Goal: Obtain resource: Obtain resource

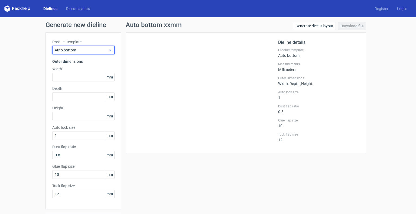
click at [109, 50] on use at bounding box center [110, 50] width 2 height 1
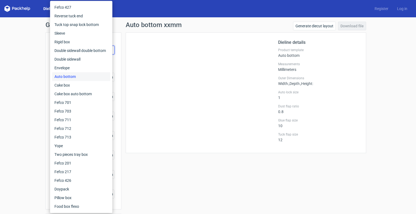
click at [134, 174] on div "Auto bottom xxmm Generate diecut layout Download file Dieline details Product t…" at bounding box center [245, 124] width 249 height 205
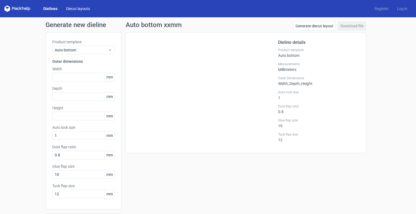
click at [75, 9] on link "Diecut layouts" at bounding box center [78, 8] width 32 height 5
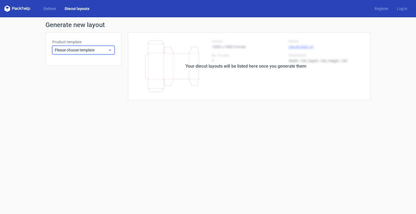
click at [110, 48] on icon at bounding box center [110, 50] width 4 height 4
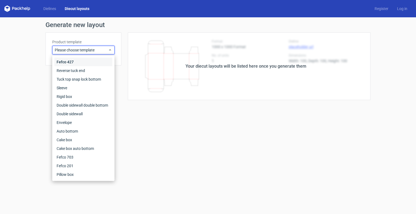
click at [95, 61] on div "Fefco 427" at bounding box center [83, 62] width 58 height 9
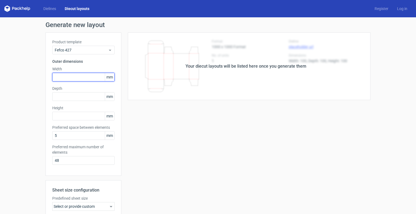
click at [80, 75] on input "text" at bounding box center [83, 77] width 62 height 9
type input "161"
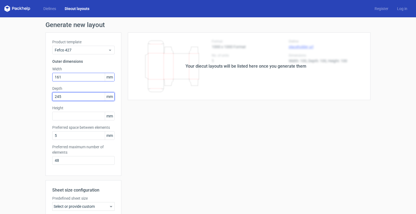
type input "245"
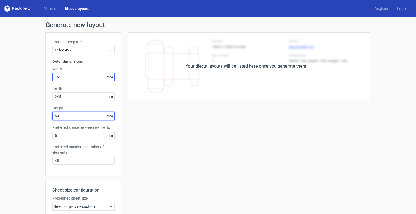
type input "68"
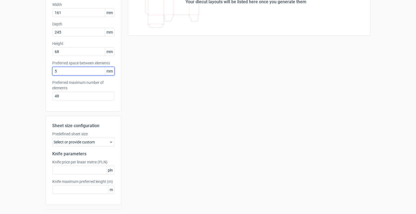
scroll to position [77, 0]
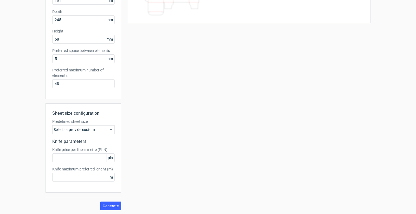
click at [110, 129] on icon at bounding box center [111, 129] width 4 height 4
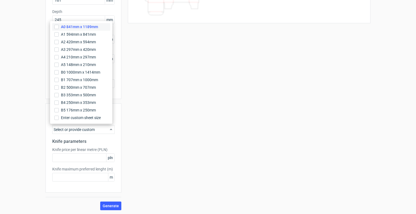
click at [68, 28] on span "A0 841mm x 1189mm" at bounding box center [79, 26] width 37 height 5
click at [59, 28] on input "A0 841mm x 1189mm" at bounding box center [56, 27] width 4 height 4
click at [137, 165] on div "Your diecut layouts will be listed here once you generate them Height Depth Wid…" at bounding box center [245, 83] width 249 height 255
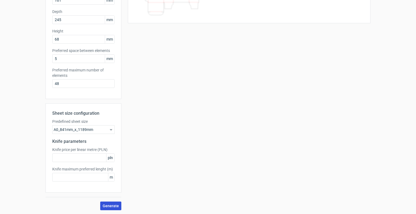
click at [109, 208] on button "Generate" at bounding box center [110, 206] width 21 height 9
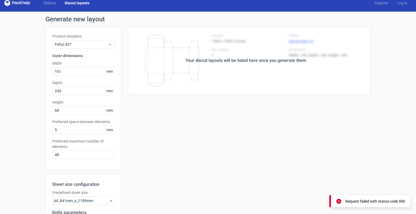
scroll to position [0, 0]
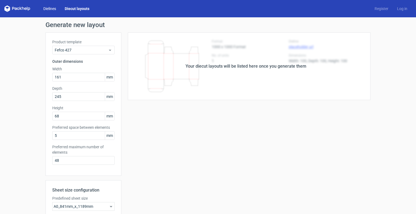
click at [53, 10] on link "Dielines" at bounding box center [49, 8] width 21 height 5
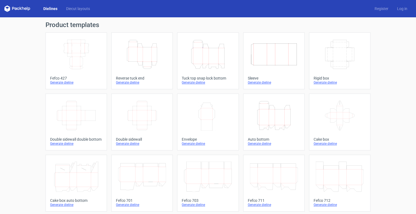
click at [79, 58] on icon "Width Depth Height" at bounding box center [76, 54] width 48 height 30
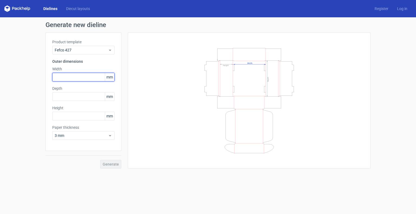
click at [72, 78] on input "text" at bounding box center [83, 77] width 62 height 9
type input "161"
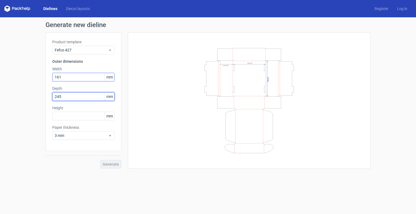
type input "245"
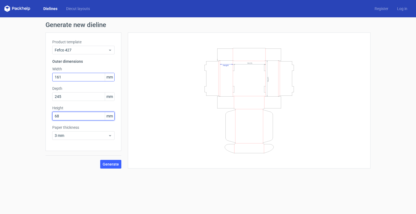
type input "68"
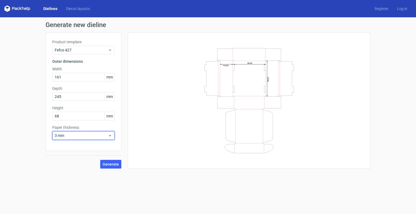
click at [112, 134] on div "3 mm" at bounding box center [83, 135] width 62 height 9
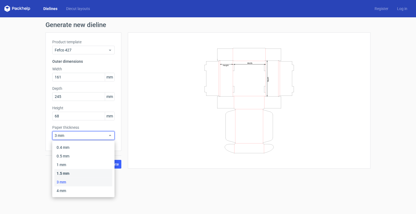
click at [69, 173] on div "1.5 mm" at bounding box center [83, 173] width 58 height 9
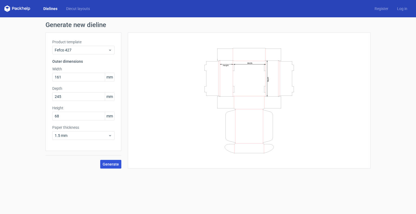
click at [108, 163] on span "Generate" at bounding box center [111, 164] width 16 height 4
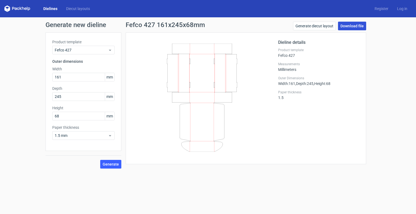
click at [346, 26] on link "Download file" at bounding box center [352, 26] width 28 height 9
click at [400, 9] on link "Log in" at bounding box center [401, 8] width 19 height 5
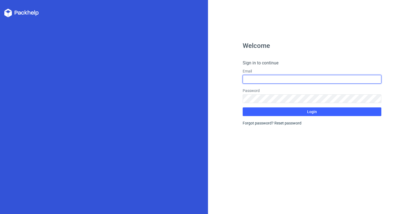
click at [265, 75] on input "text" at bounding box center [311, 79] width 139 height 9
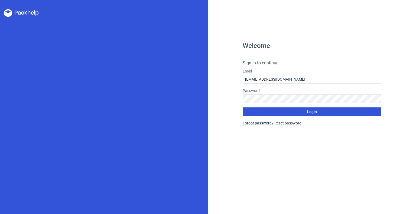
click at [268, 110] on button "Login" at bounding box center [311, 111] width 139 height 9
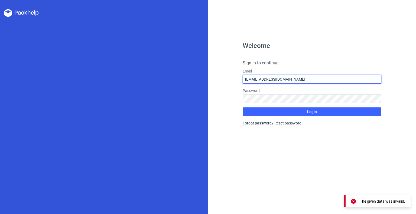
click at [297, 75] on input "[EMAIL_ADDRESS][DOMAIN_NAME]" at bounding box center [311, 79] width 139 height 9
drag, startPoint x: 288, startPoint y: 77, endPoint x: 274, endPoint y: 78, distance: 13.6
click at [274, 78] on input "[EMAIL_ADDRESS][DOMAIN_NAME]" at bounding box center [311, 79] width 139 height 9
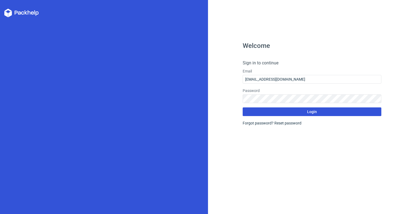
click at [279, 111] on button "Login" at bounding box center [311, 111] width 139 height 9
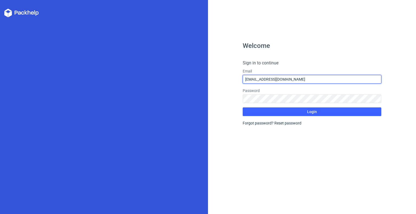
drag, startPoint x: 288, startPoint y: 79, endPoint x: 274, endPoint y: 78, distance: 14.1
click at [274, 78] on input "[EMAIL_ADDRESS][DOMAIN_NAME]" at bounding box center [311, 79] width 139 height 9
drag, startPoint x: 305, startPoint y: 78, endPoint x: 276, endPoint y: 84, distance: 30.0
click at [276, 84] on form "Sign in to continue Email [EMAIL_ADDRESS] Password Login Forgot password? Reset…" at bounding box center [311, 93] width 139 height 66
type input "[EMAIL_ADDRESS][DOMAIN_NAME]"
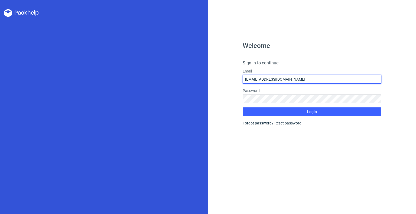
click at [242, 107] on button "Login" at bounding box center [311, 111] width 139 height 9
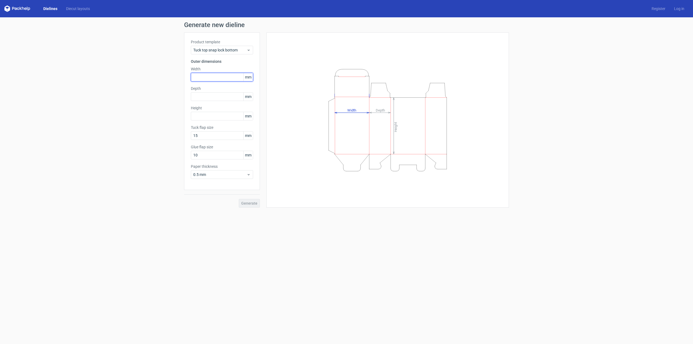
click at [213, 75] on input "text" at bounding box center [222, 77] width 62 height 9
click at [248, 49] on icon at bounding box center [248, 50] width 4 height 4
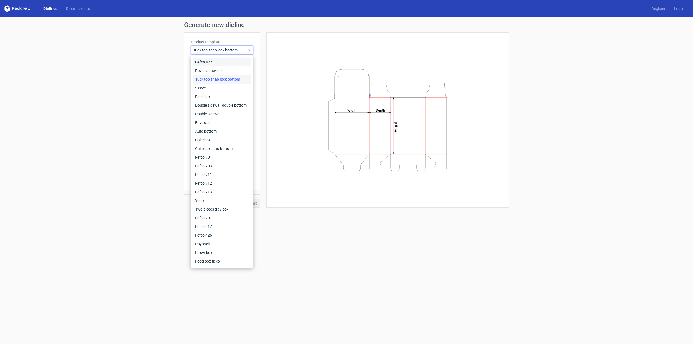
click at [215, 62] on div "Fefco 427" at bounding box center [222, 62] width 58 height 9
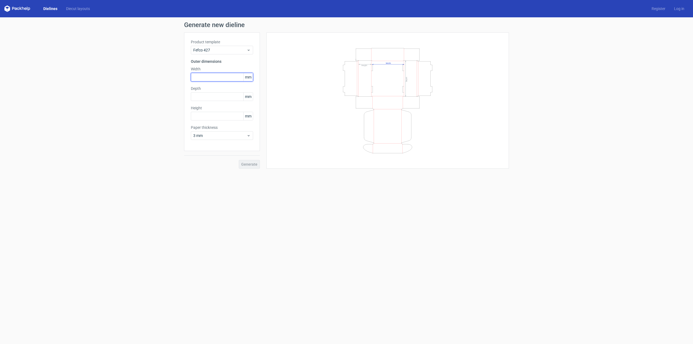
click at [204, 75] on input "text" at bounding box center [222, 77] width 62 height 9
type input "161"
type input "245"
type input "68"
click at [248, 134] on icon at bounding box center [248, 135] width 4 height 4
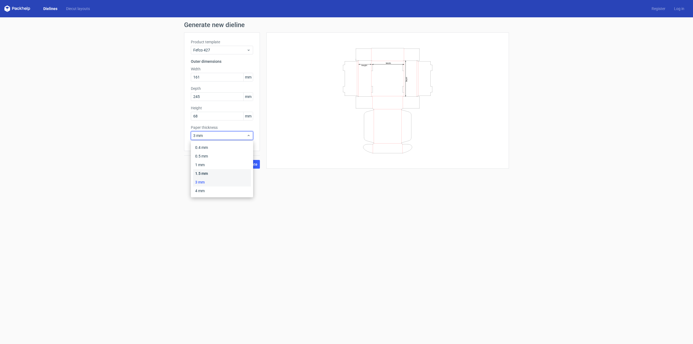
click at [210, 171] on div "1.5 mm" at bounding box center [222, 173] width 58 height 9
drag, startPoint x: 318, startPoint y: 198, endPoint x: 260, endPoint y: 177, distance: 61.6
click at [318, 197] on form "Generate new dieline Product template Fefco 427 Outer dimensions Width 161 mm D…" at bounding box center [346, 180] width 693 height 327
click at [249, 164] on span "Generate" at bounding box center [249, 164] width 16 height 4
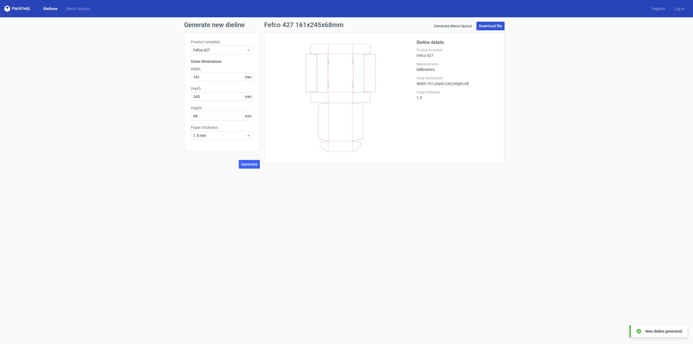
click at [488, 25] on link "Download file" at bounding box center [490, 26] width 28 height 9
